Goal: Understand process/instructions

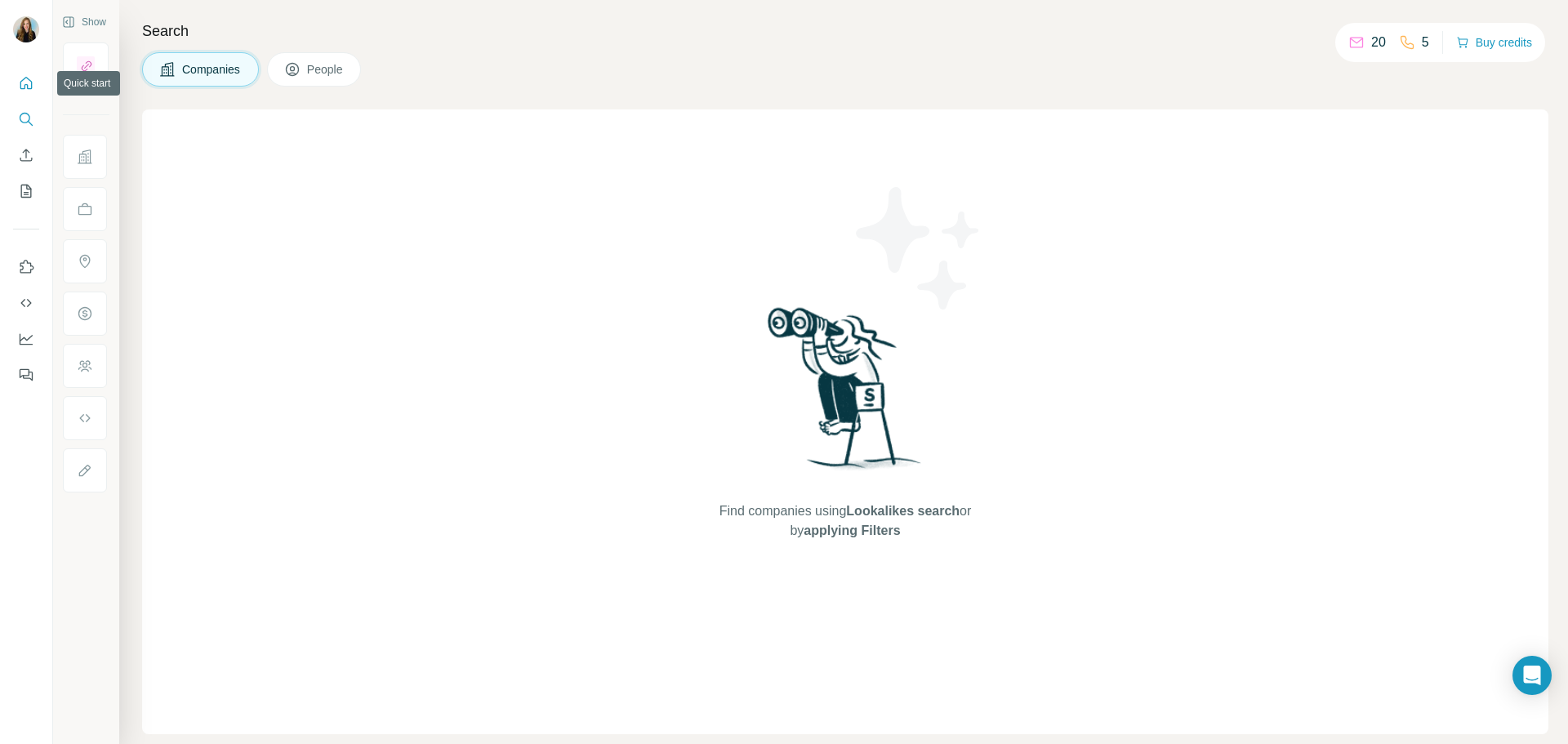
click at [28, 88] on icon "Quick start" at bounding box center [27, 82] width 12 height 12
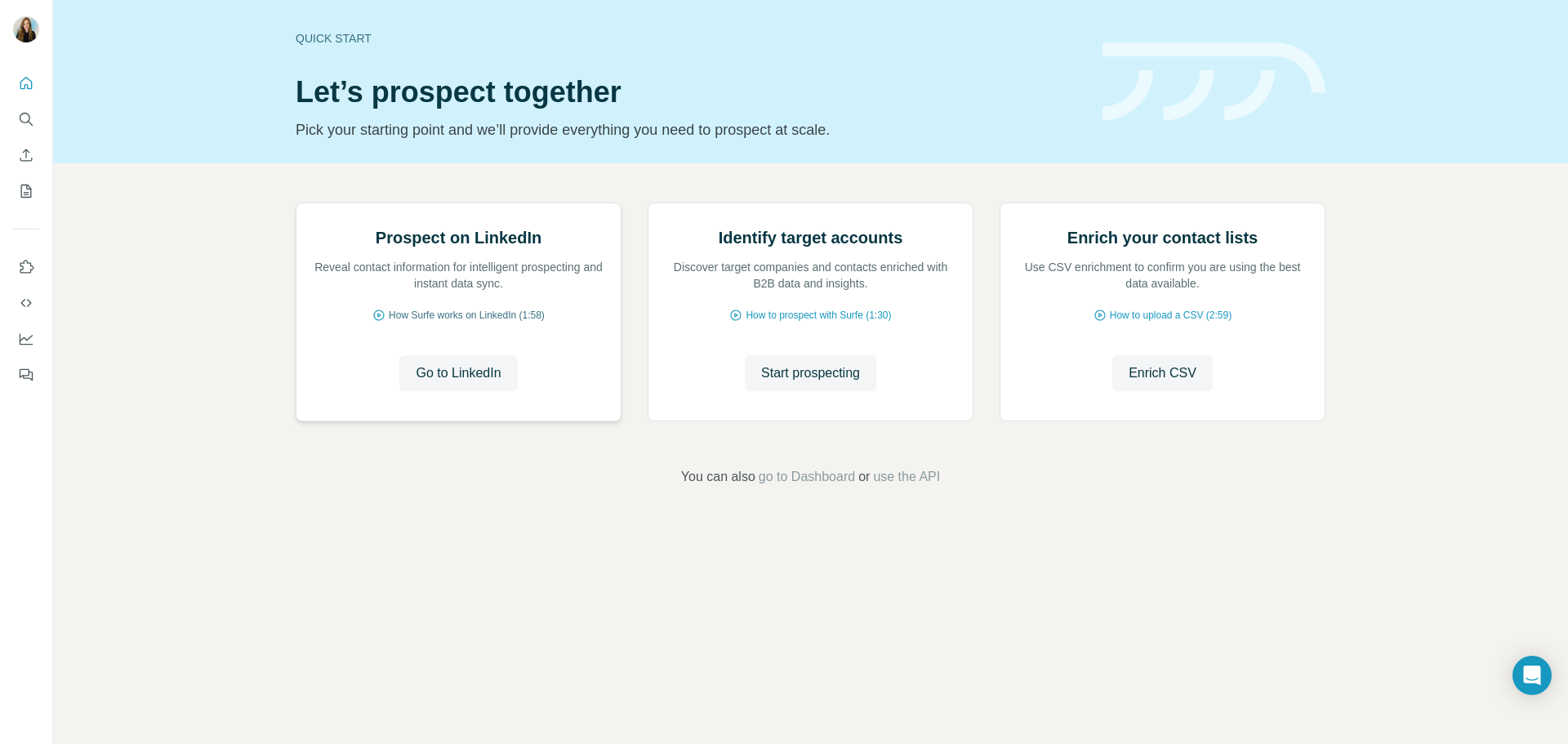
click at [443, 322] on span "How Surfe works on LinkedIn (1:58)" at bounding box center [466, 315] width 156 height 15
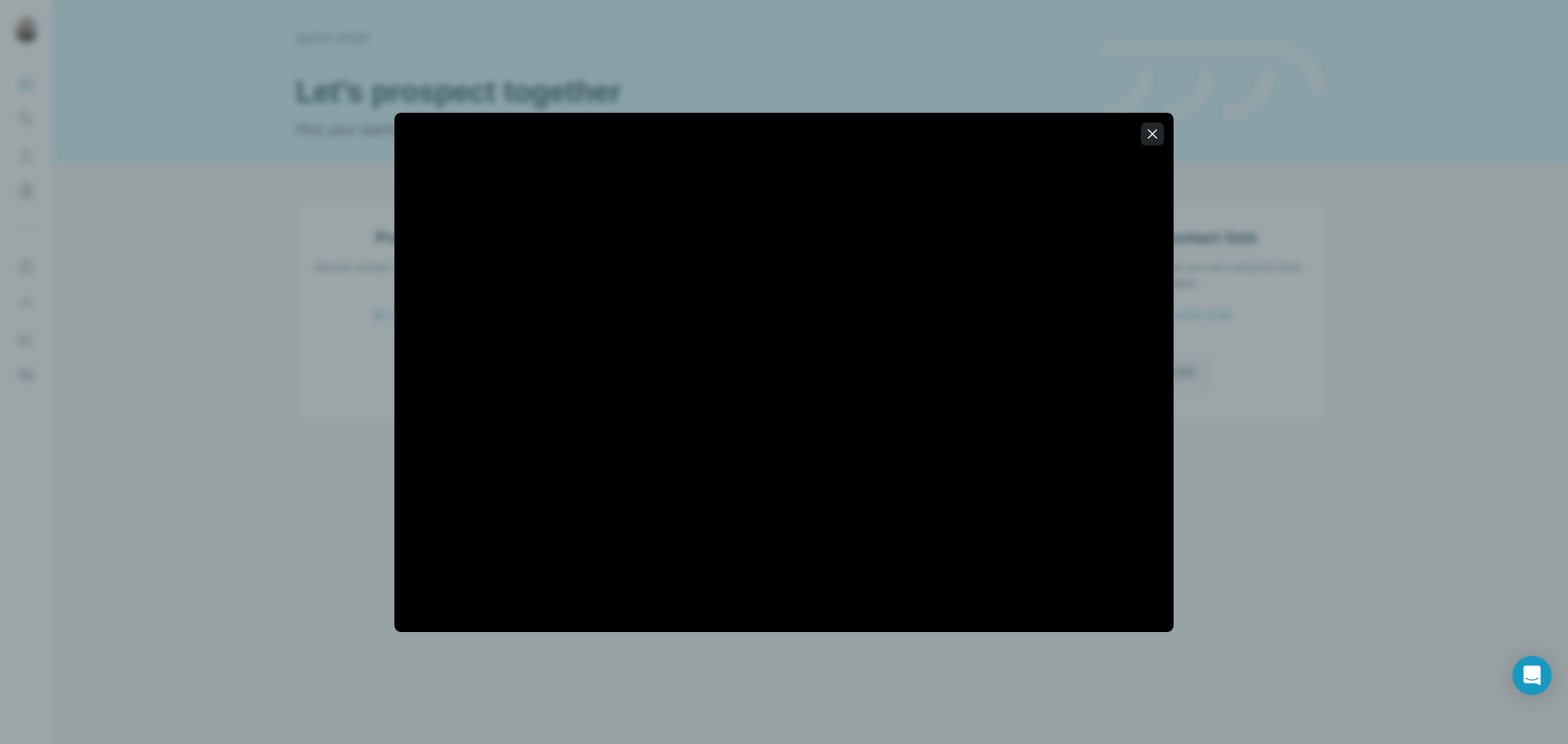
click at [1150, 139] on icon "button" at bounding box center [1152, 134] width 16 height 16
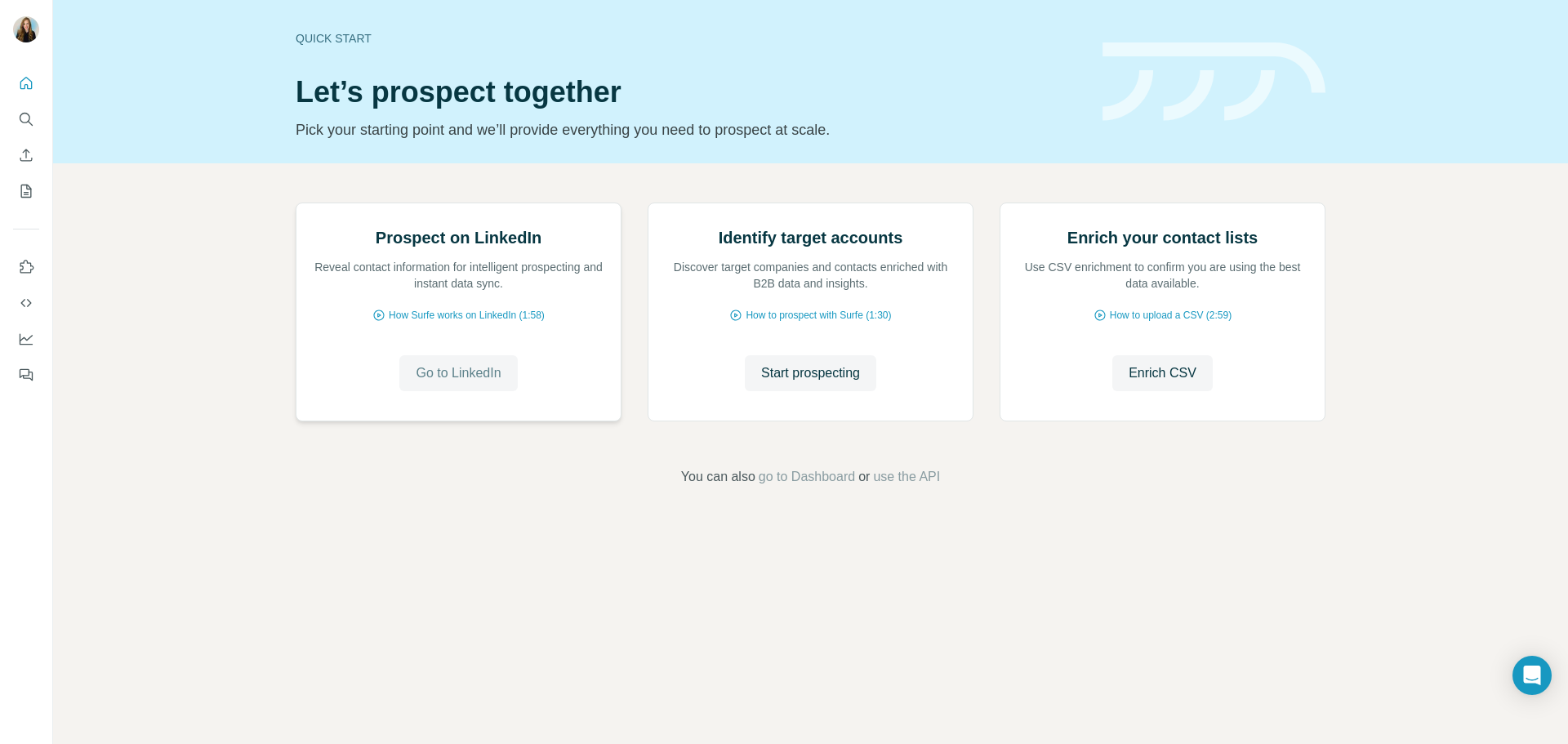
click at [447, 383] on span "Go to LinkedIn" at bounding box center [458, 374] width 85 height 20
